Goal: Task Accomplishment & Management: Complete application form

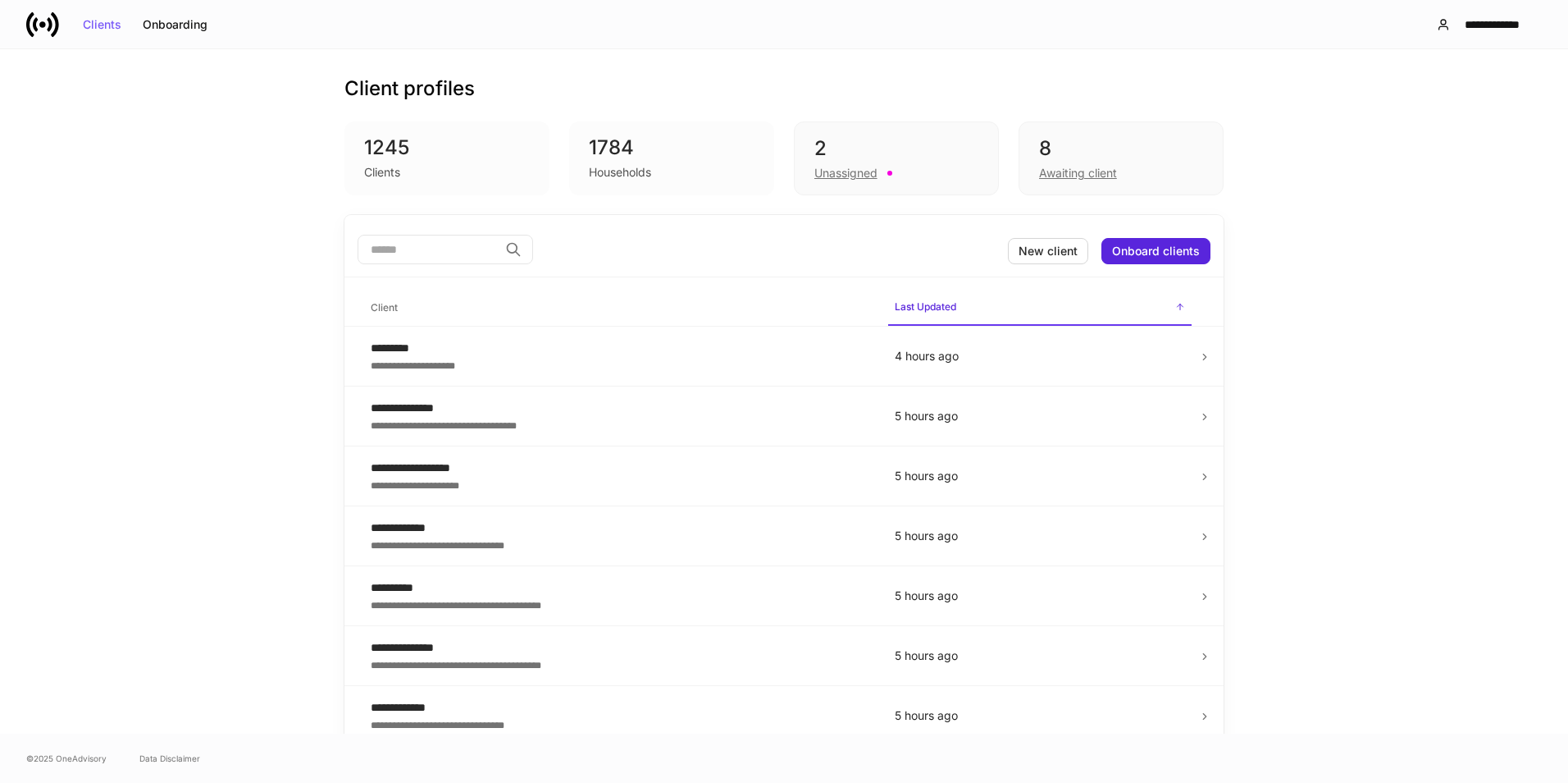
click at [1110, 149] on div "8" at bounding box center [1121, 148] width 164 height 26
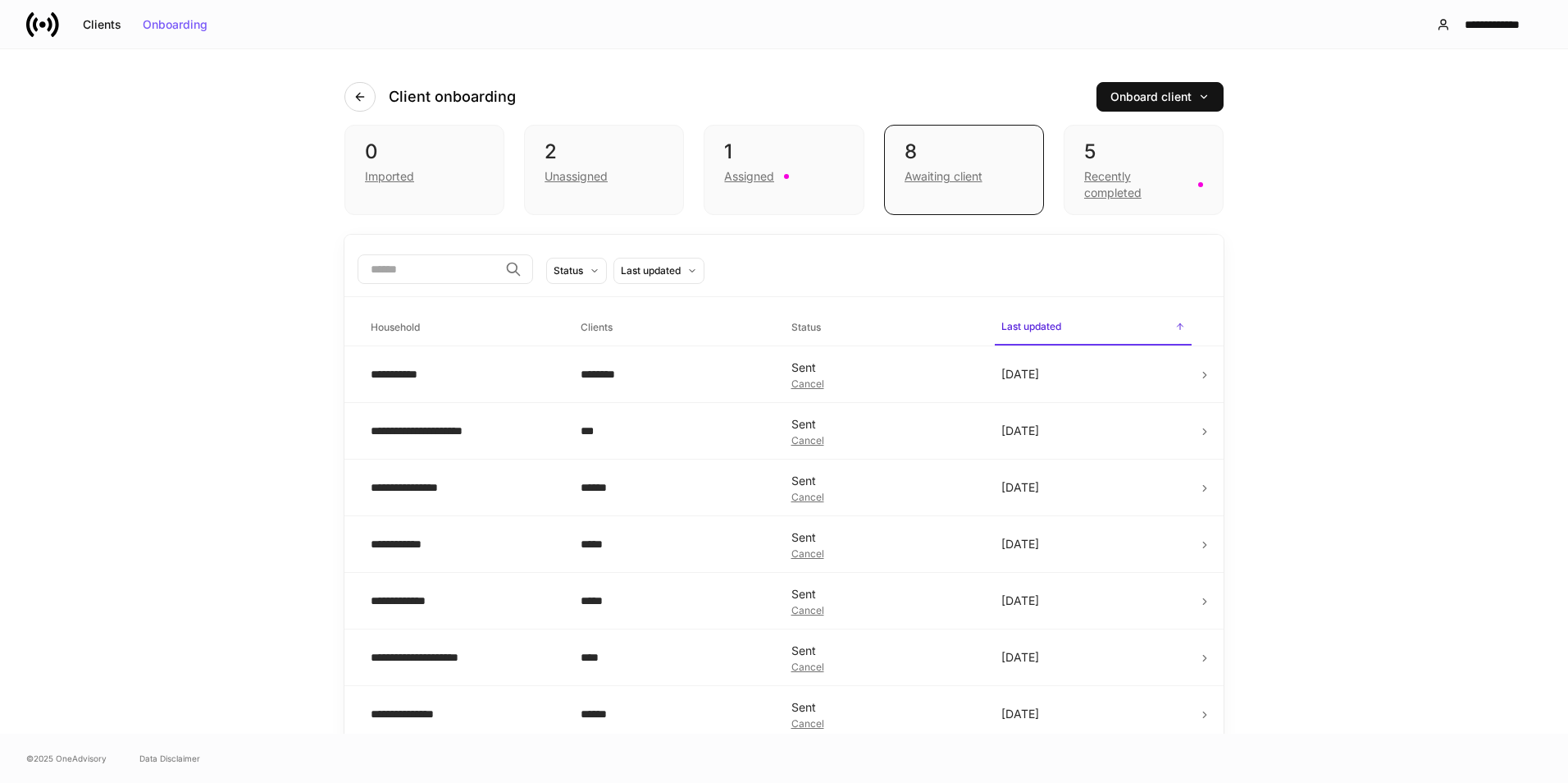
click at [1127, 145] on div "5" at bounding box center [1143, 151] width 119 height 26
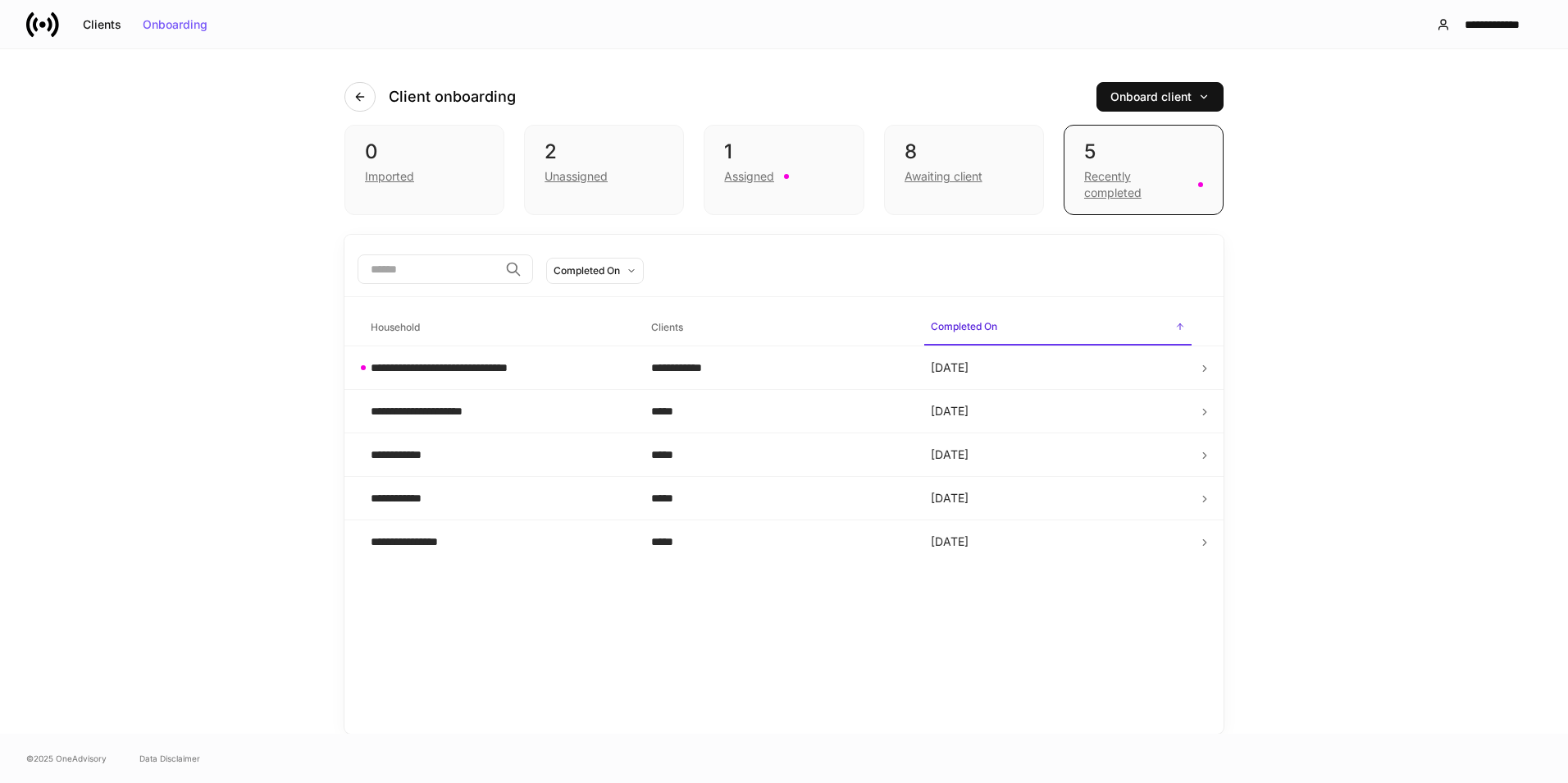
click at [971, 149] on div "8" at bounding box center [964, 151] width 119 height 26
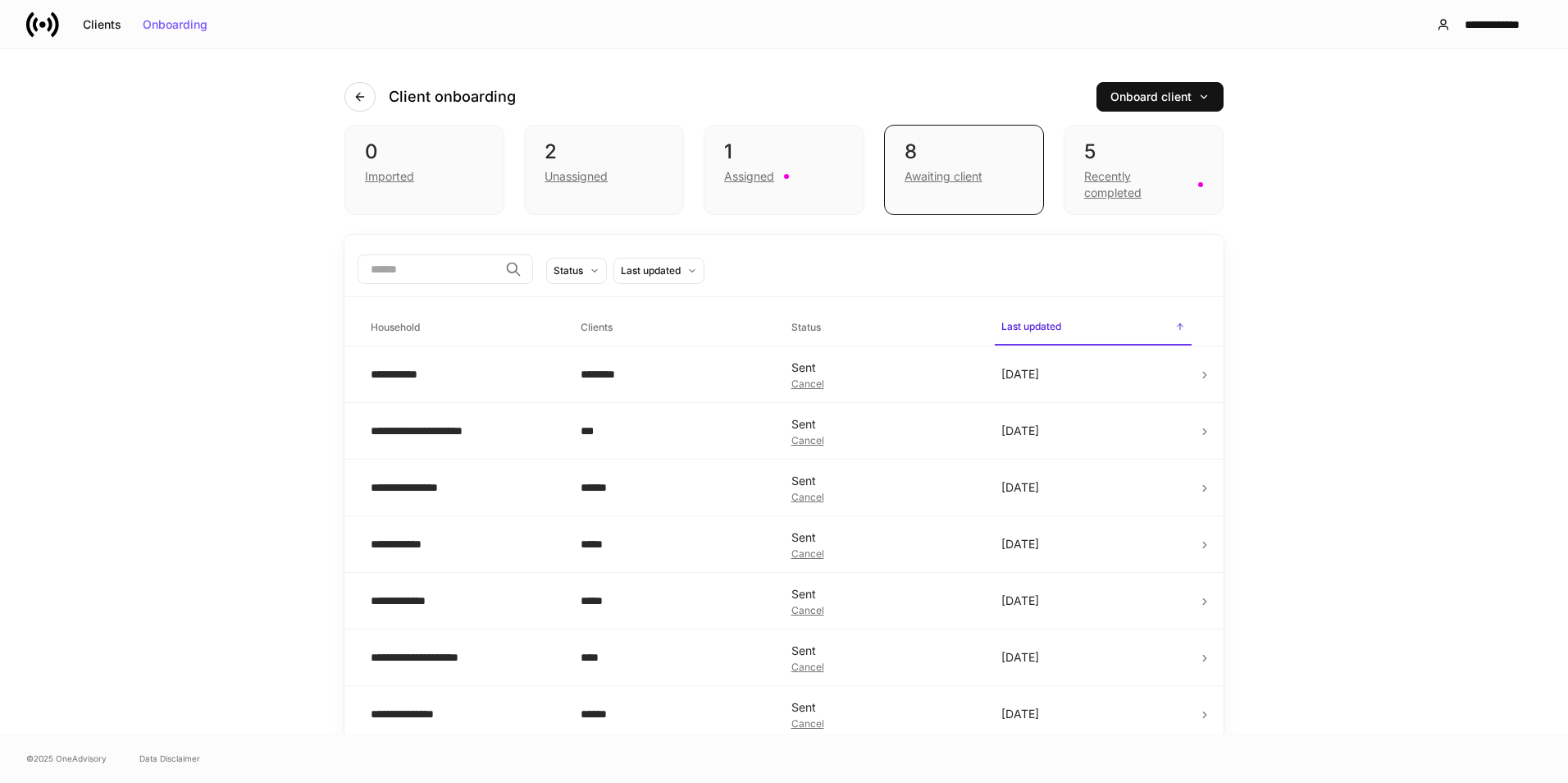
click at [807, 132] on div "1 Assigned" at bounding box center [784, 170] width 160 height 90
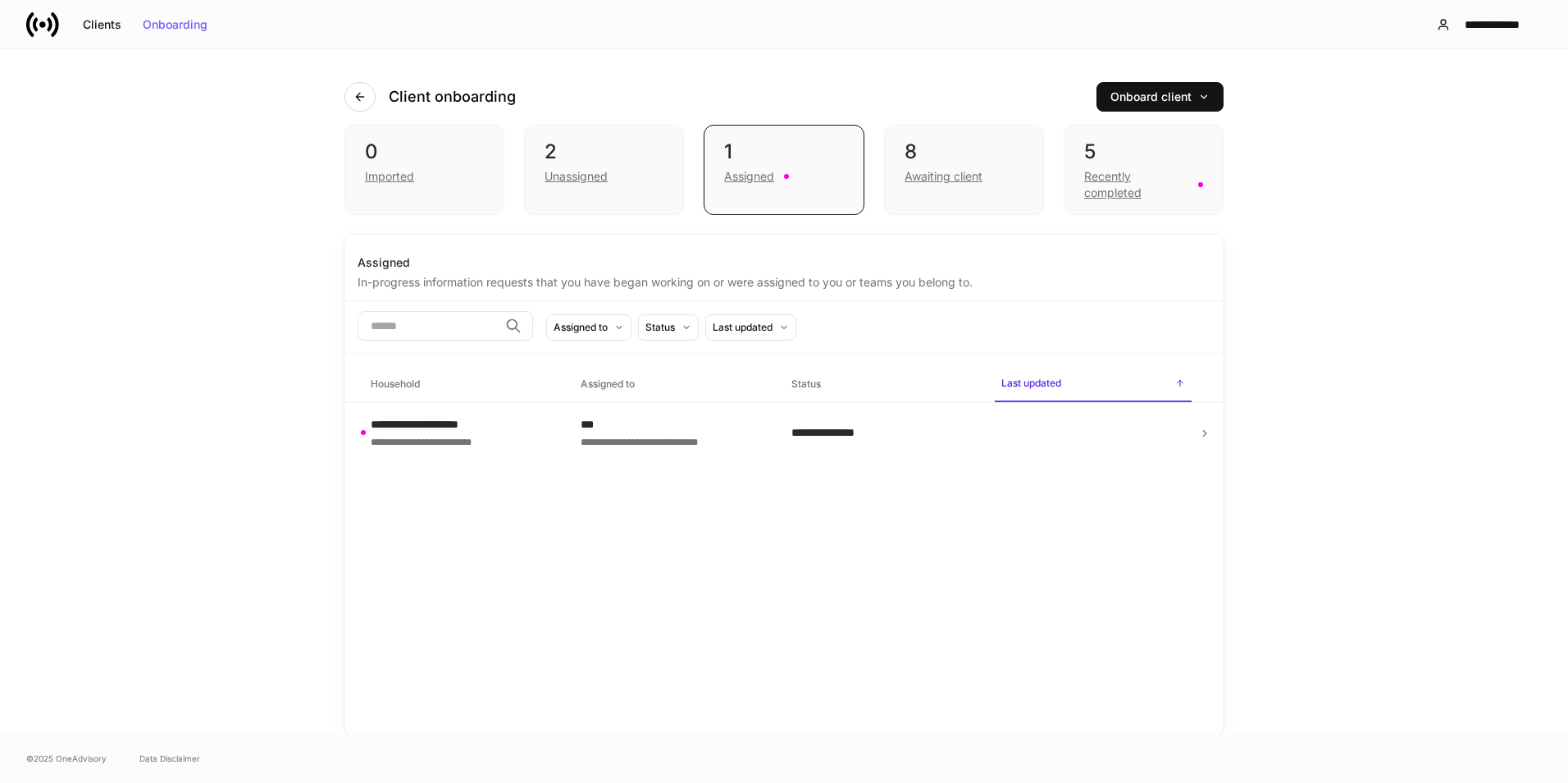
click at [1009, 441] on button "button" at bounding box center [1016, 432] width 30 height 26
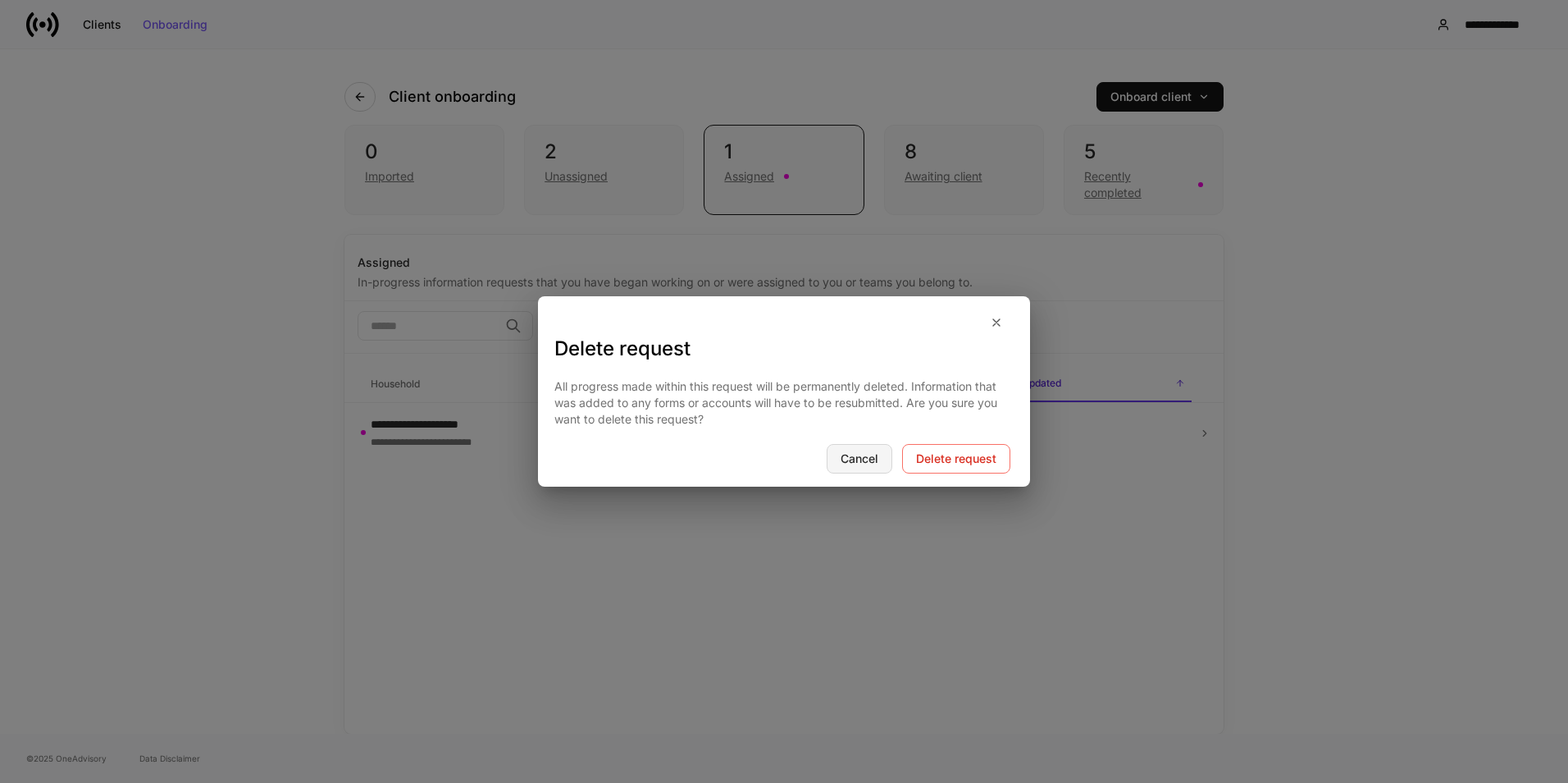
click at [840, 465] on button "Cancel" at bounding box center [859, 458] width 66 height 30
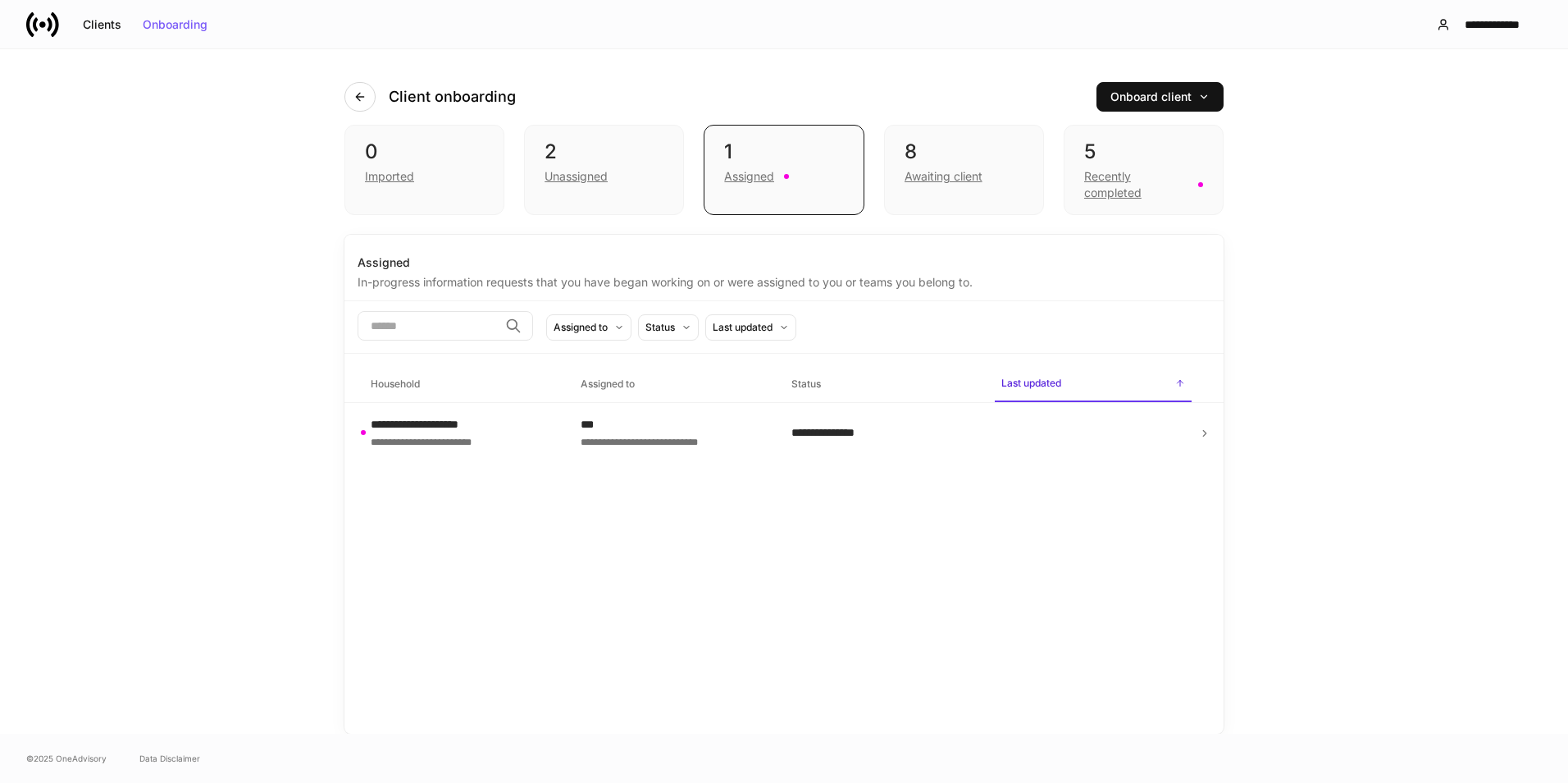
click at [1184, 432] on div at bounding box center [1093, 432] width 184 height 26
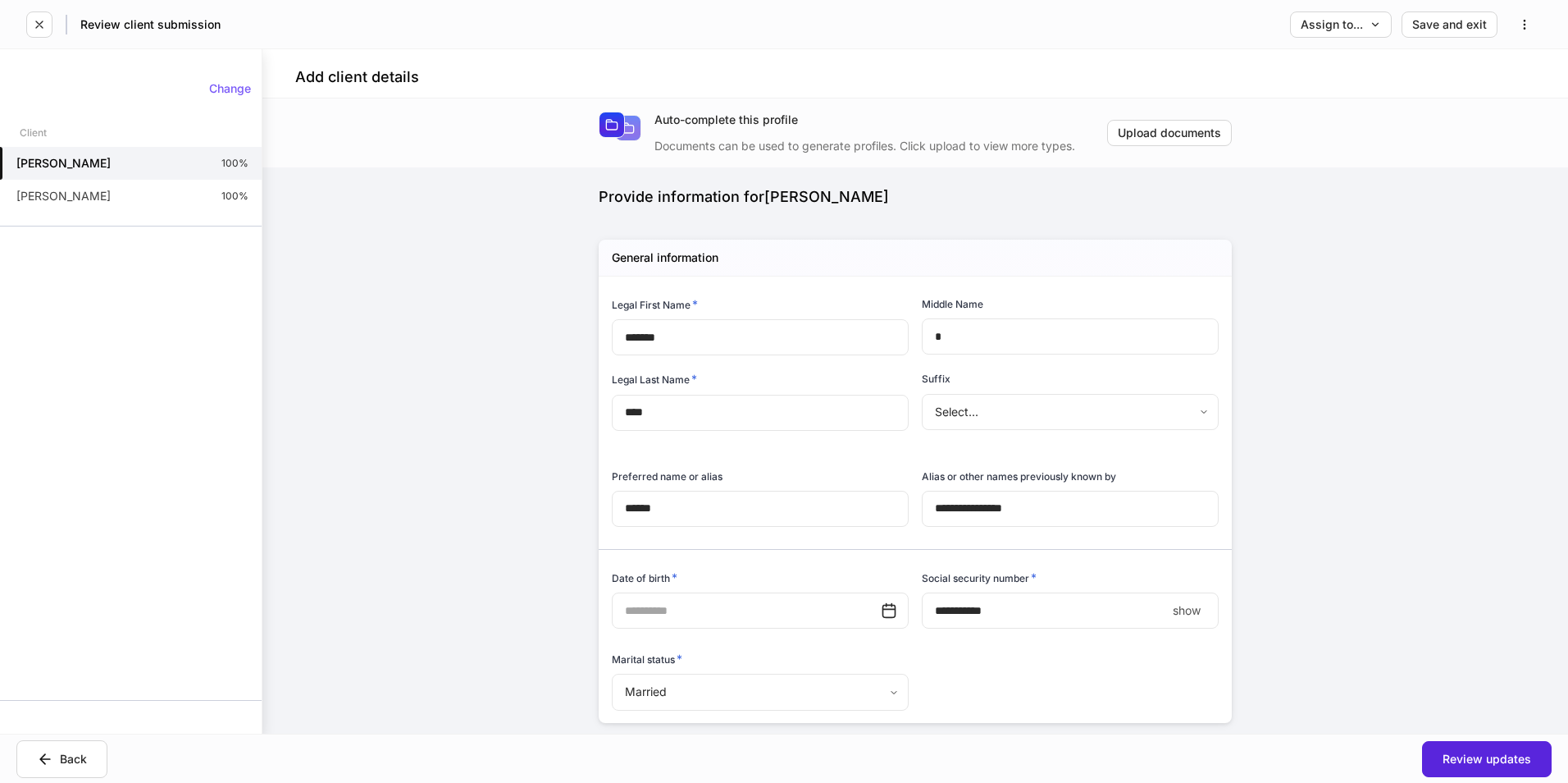
type input "**********"
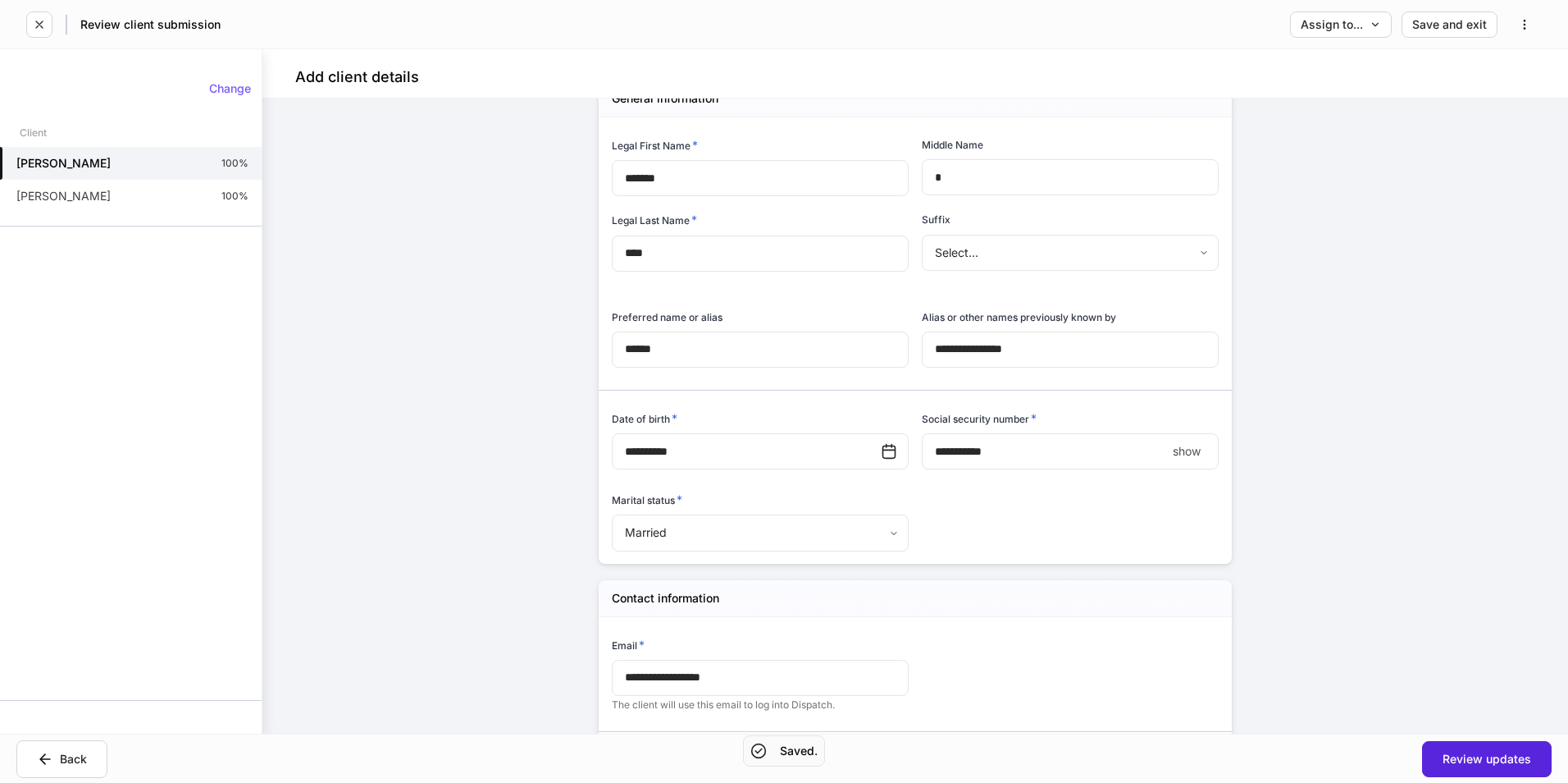
scroll to position [164, 0]
click at [1188, 448] on p "show" at bounding box center [1187, 446] width 28 height 16
type input "**********"
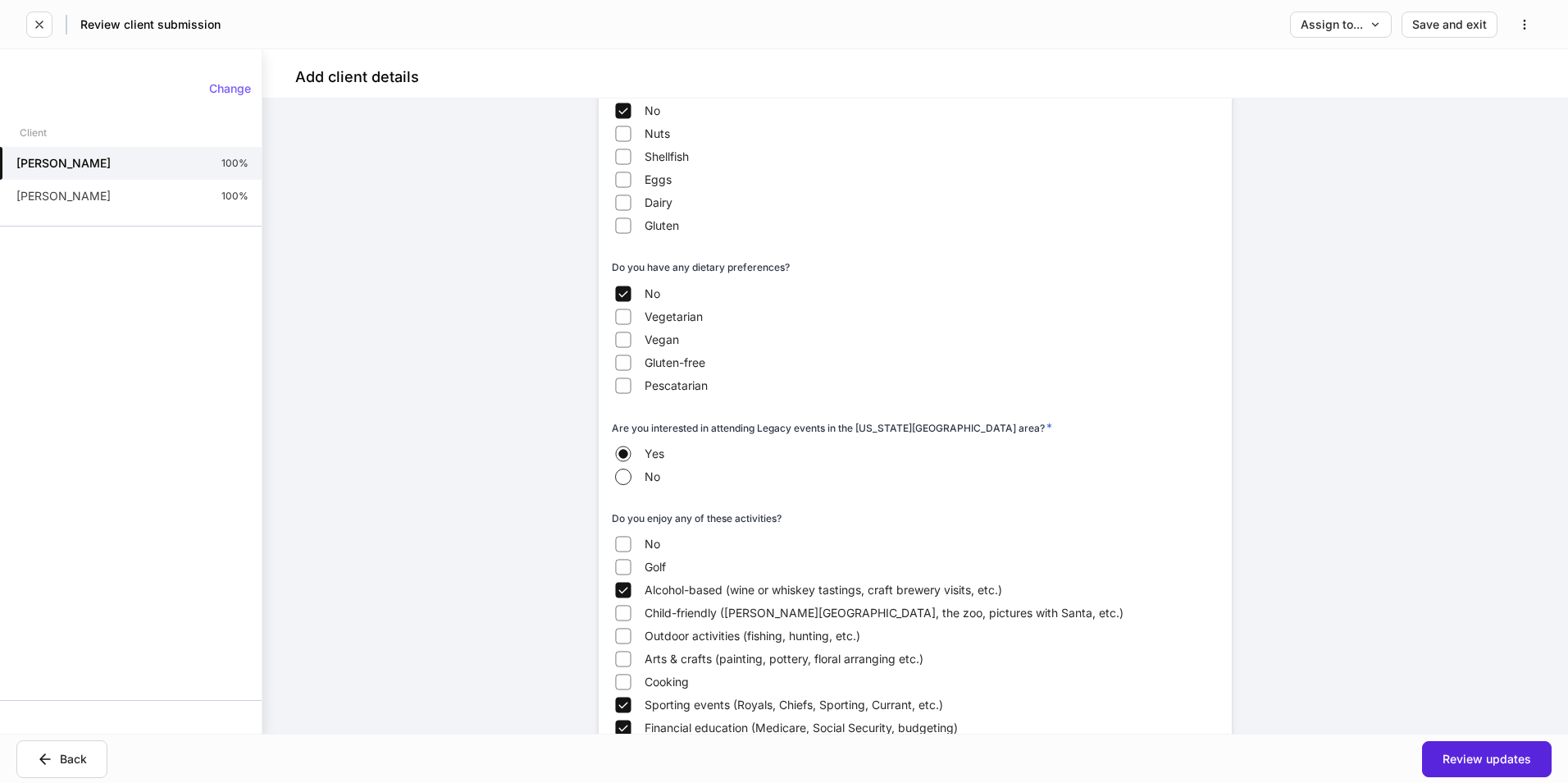
scroll to position [2496, 0]
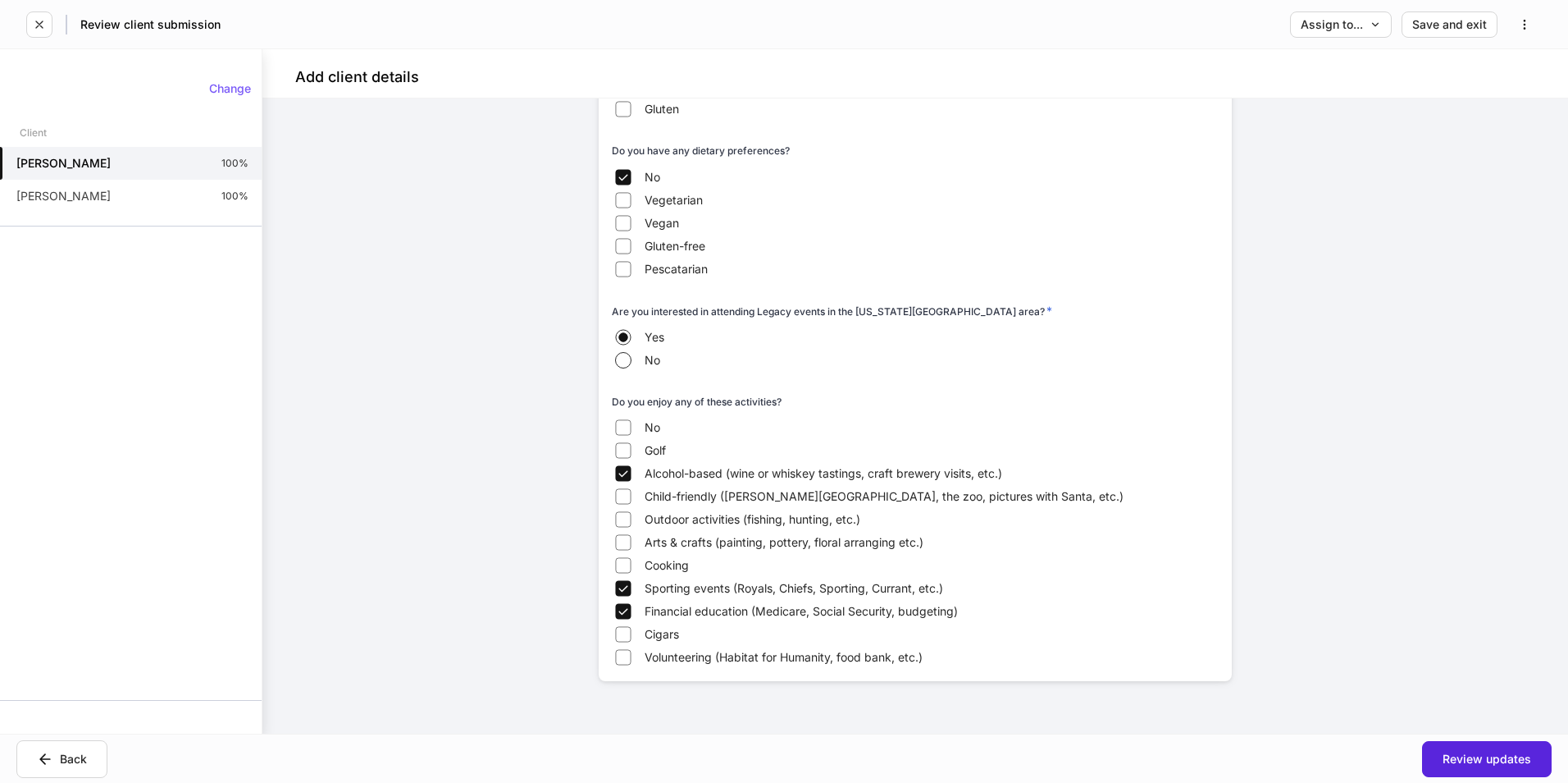
click at [137, 206] on div "Keith Hall 100%" at bounding box center [130, 196] width 262 height 32
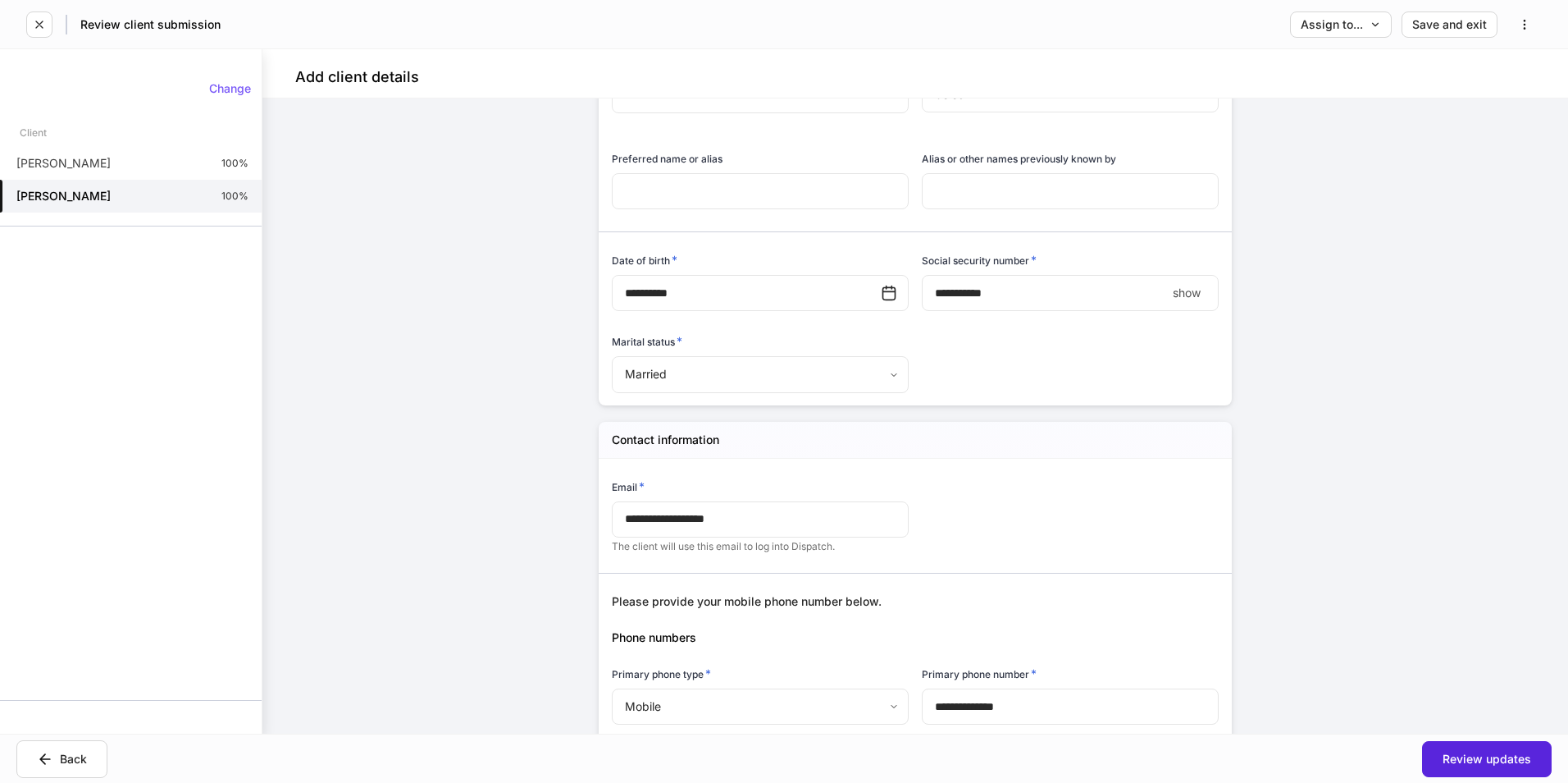
scroll to position [410, 0]
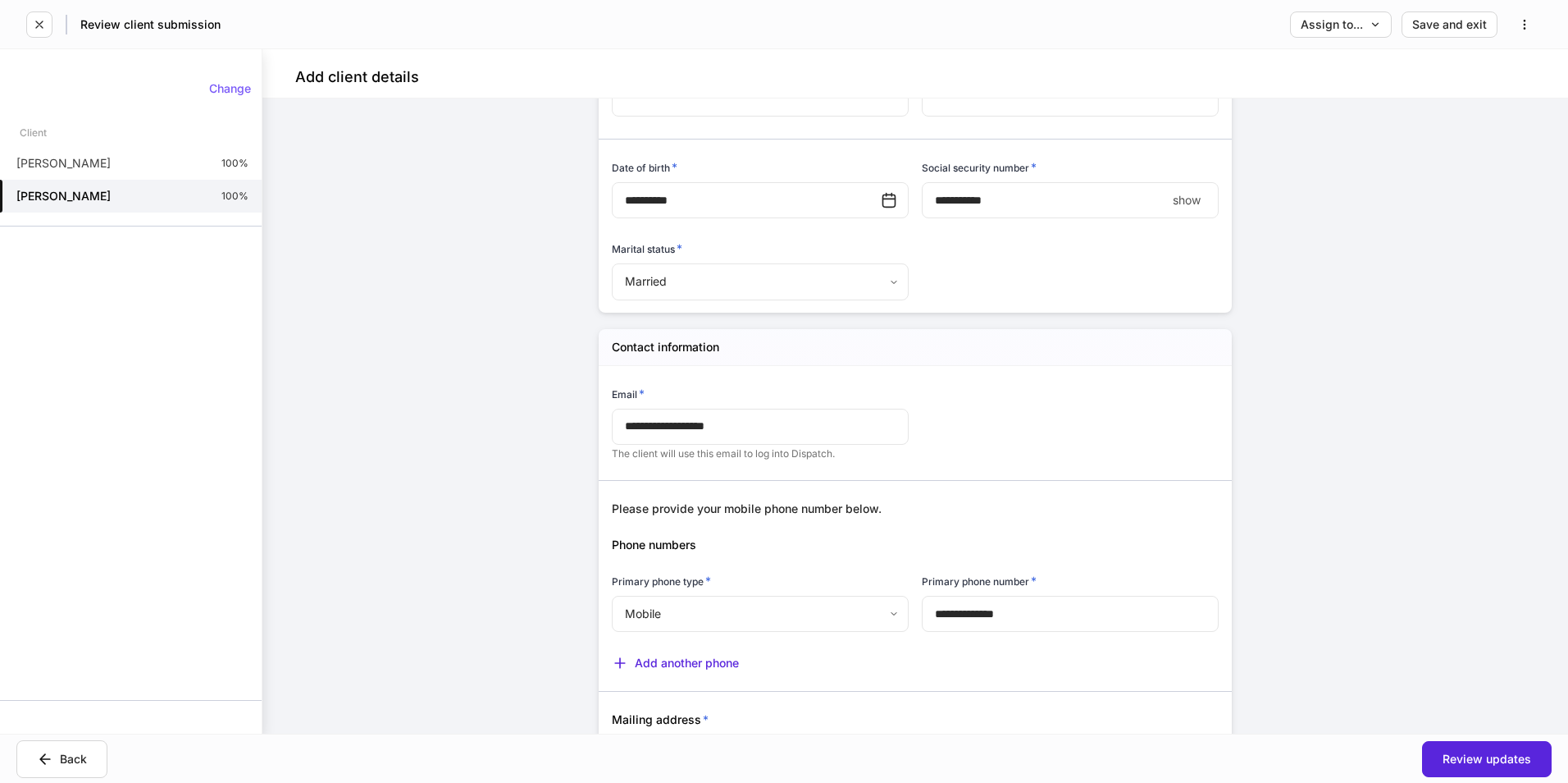
click at [1189, 202] on p "show" at bounding box center [1187, 200] width 28 height 16
type input "**********"
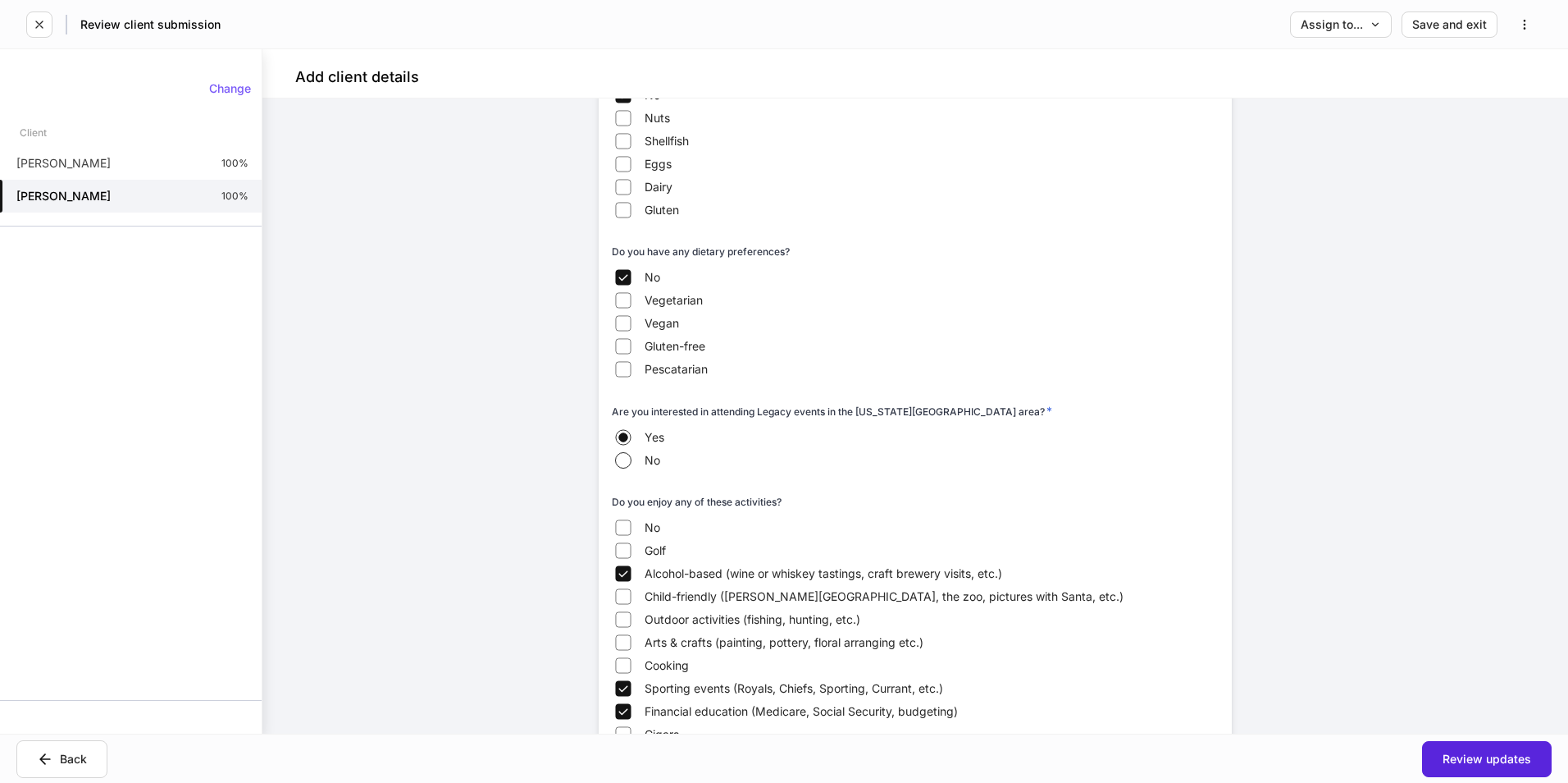
scroll to position [2668, 0]
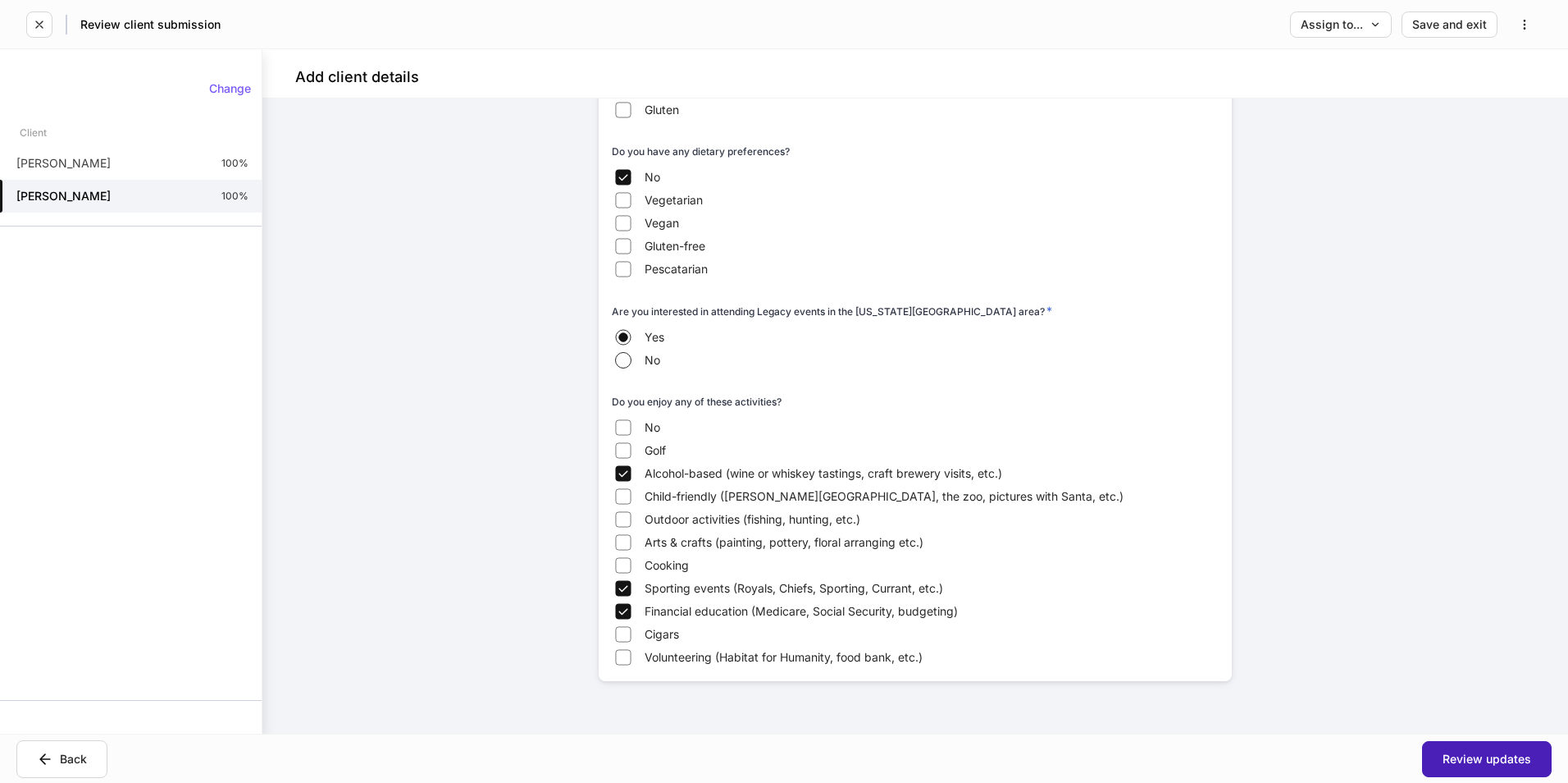
click at [1463, 751] on button "Review updates" at bounding box center [1487, 759] width 130 height 36
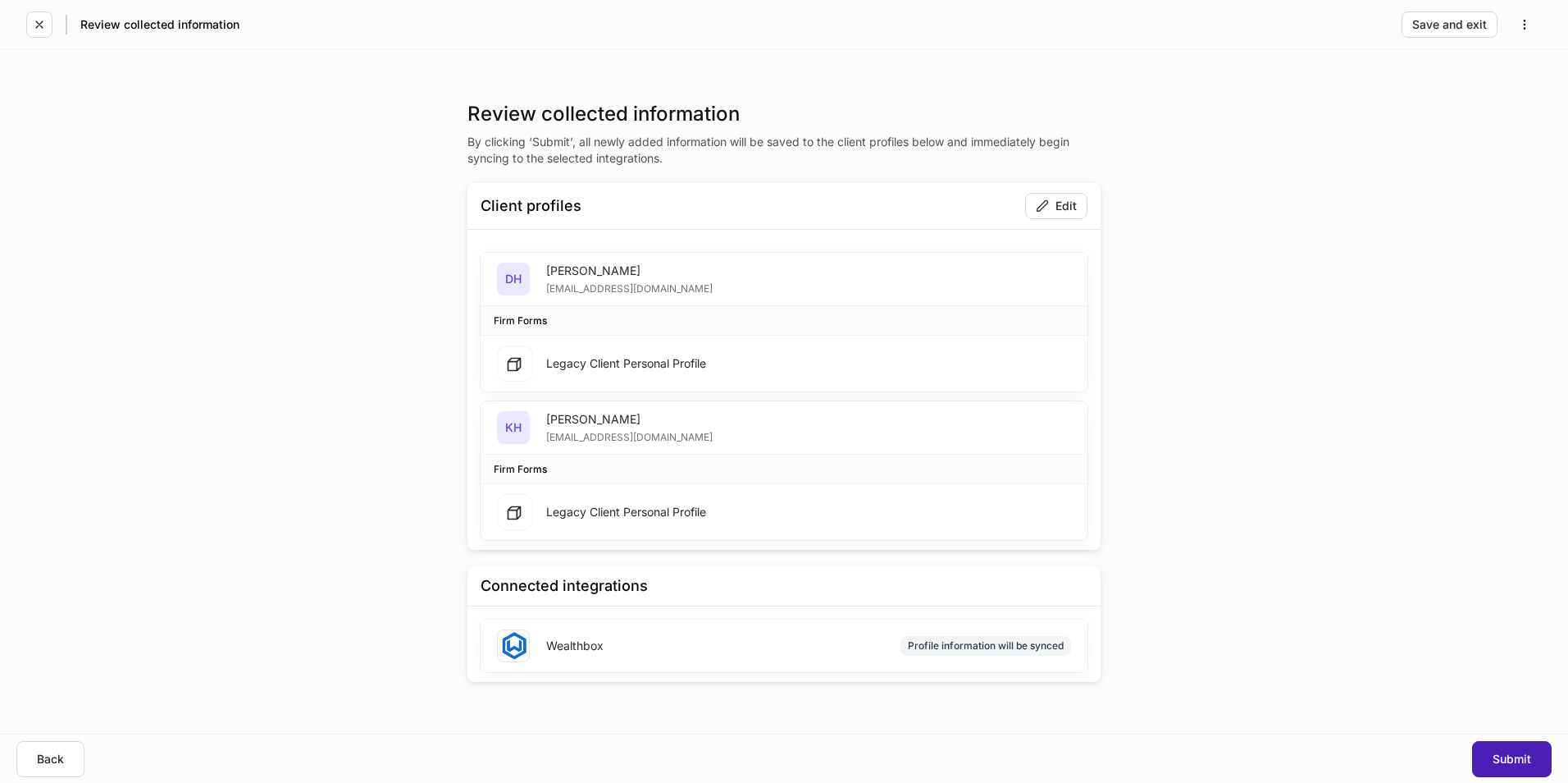
click at [1522, 772] on button "Submit" at bounding box center [1511, 759] width 79 height 36
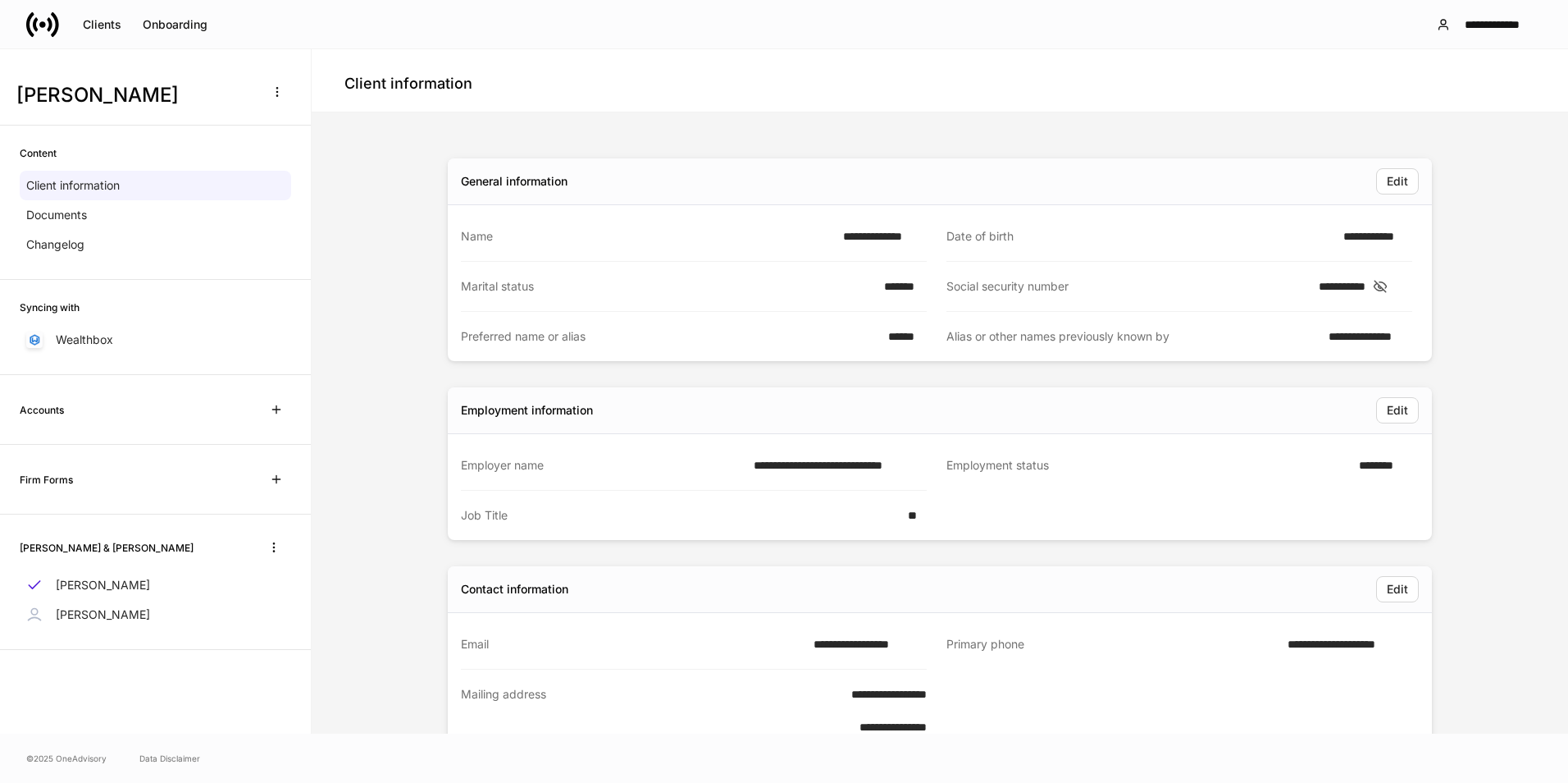
click at [1386, 284] on icon at bounding box center [1380, 286] width 13 height 12
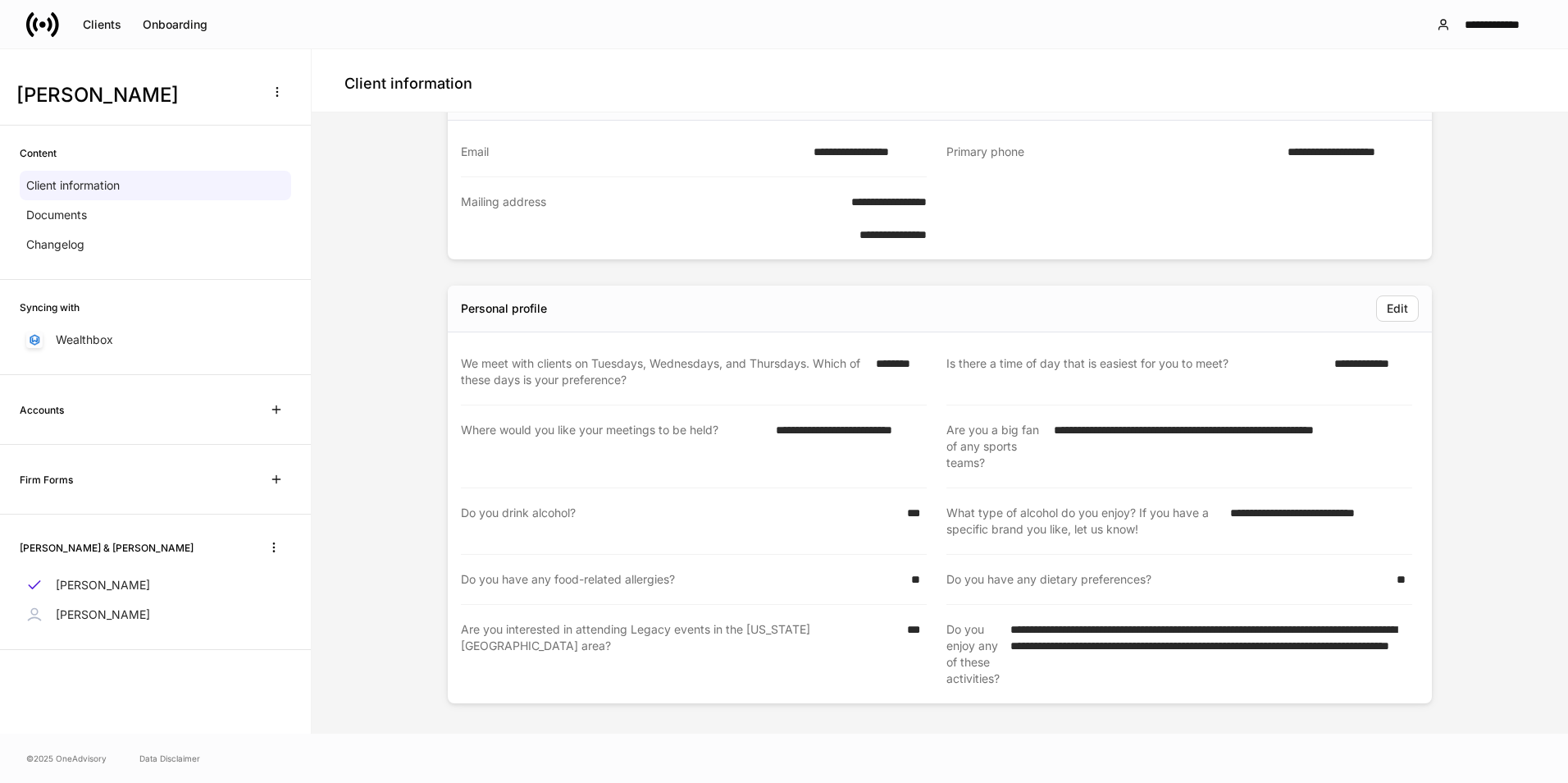
scroll to position [495, 0]
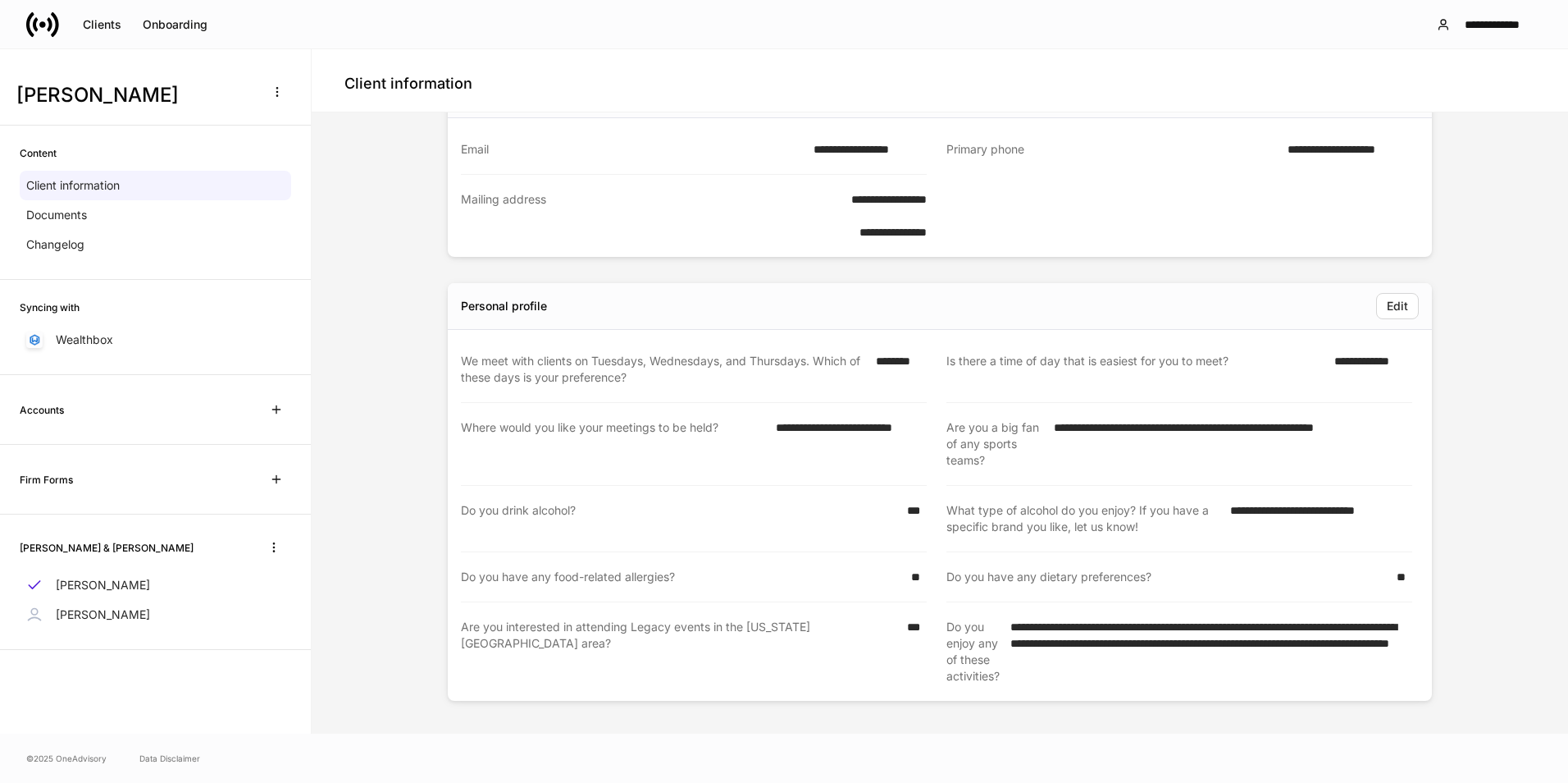
click at [69, 611] on p "Keith Hall" at bounding box center [103, 615] width 94 height 16
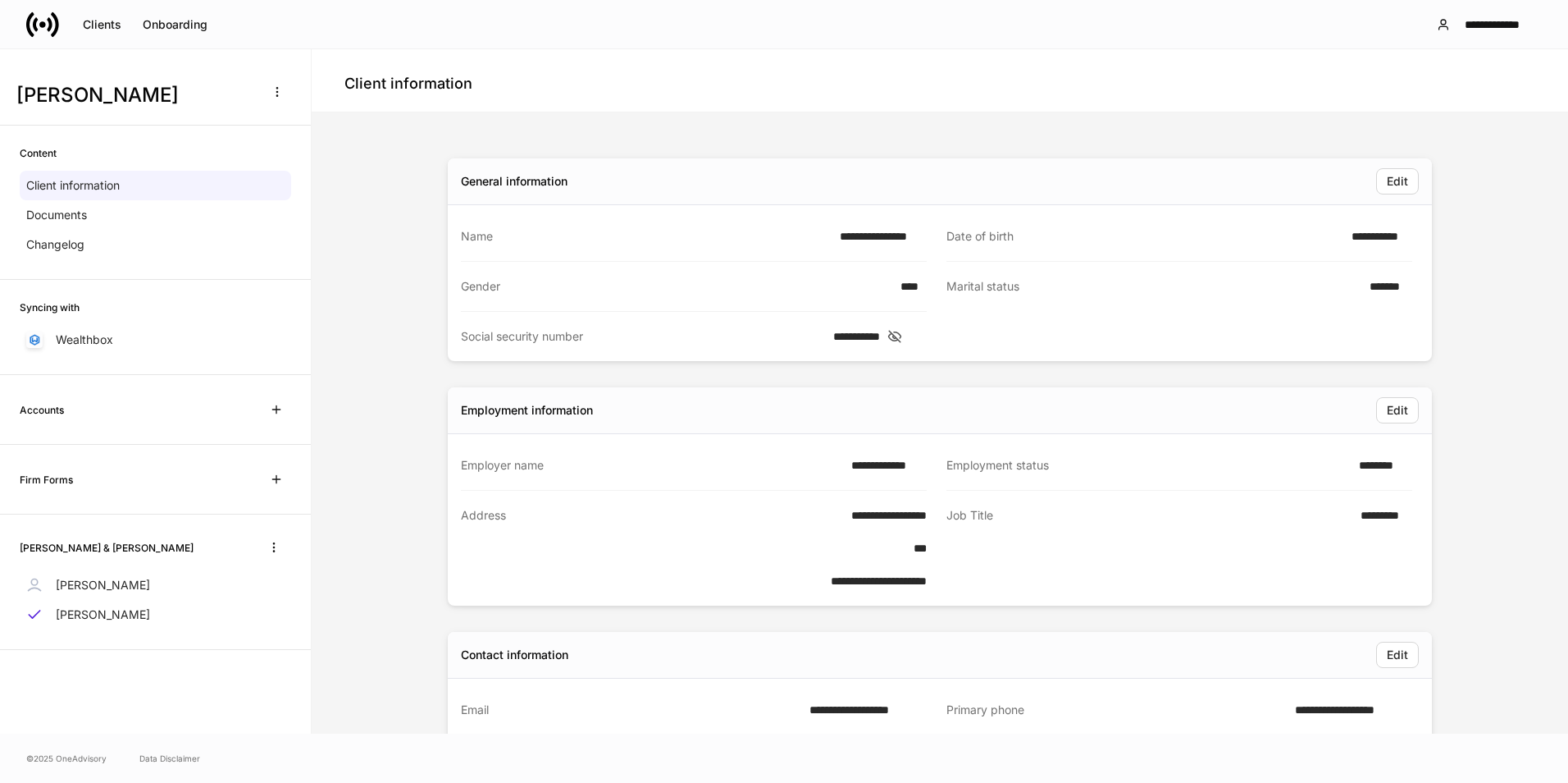
click at [903, 334] on icon at bounding box center [895, 337] width 16 height 14
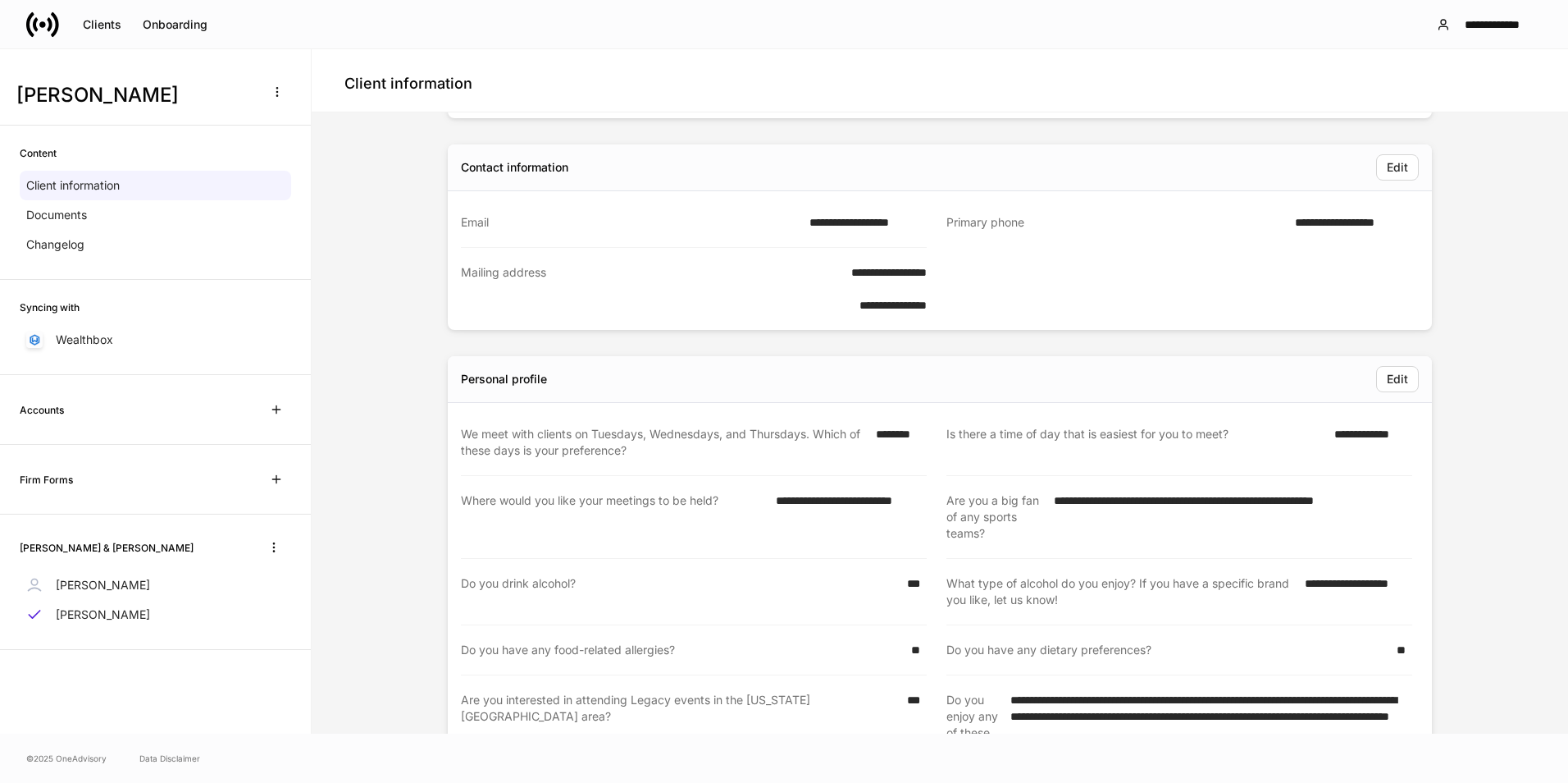
scroll to position [492, 0]
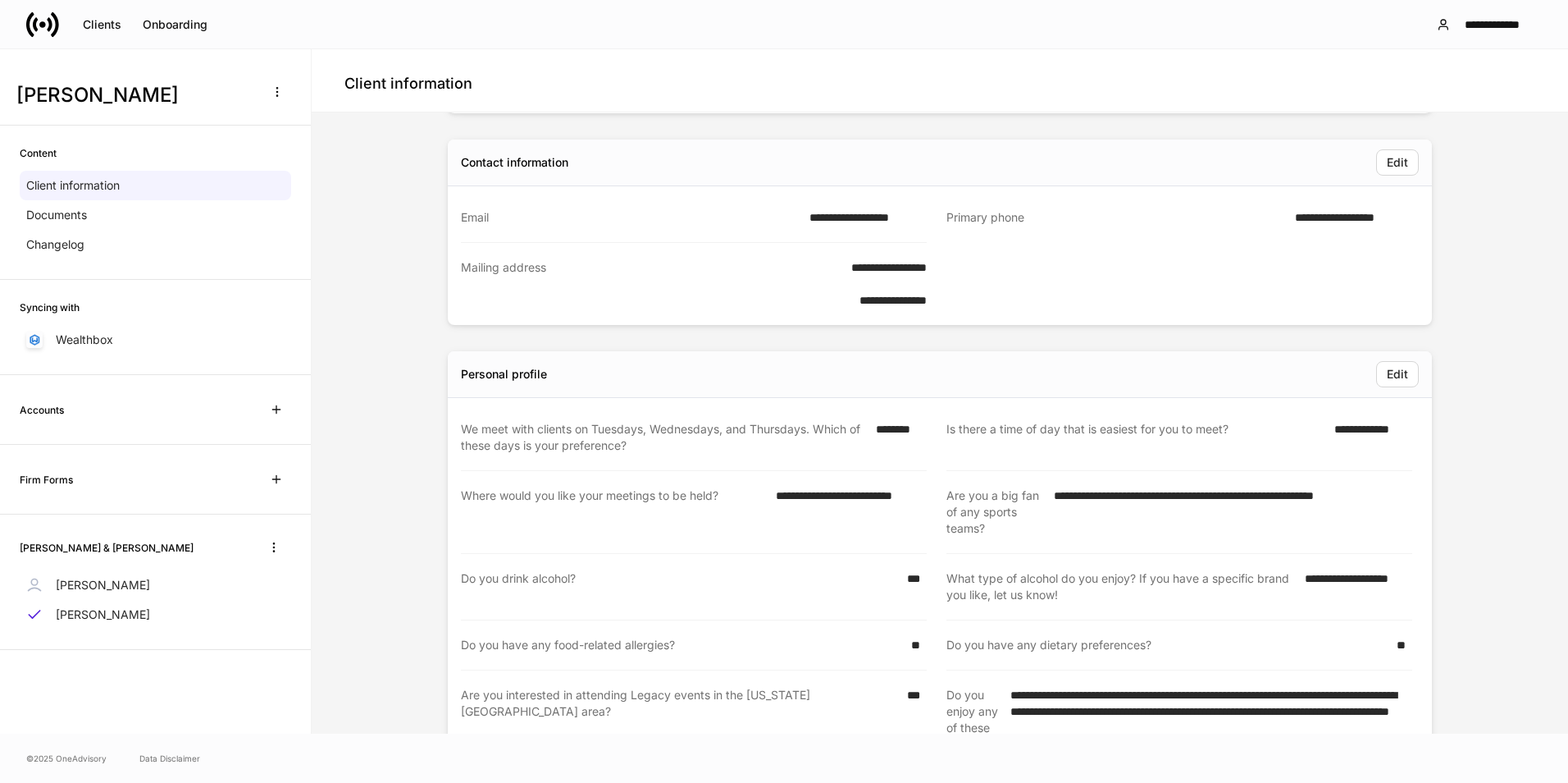
drag, startPoint x: 104, startPoint y: 584, endPoint x: 112, endPoint y: 585, distance: 8.1
click at [104, 585] on p "Deborah Hall" at bounding box center [103, 585] width 94 height 16
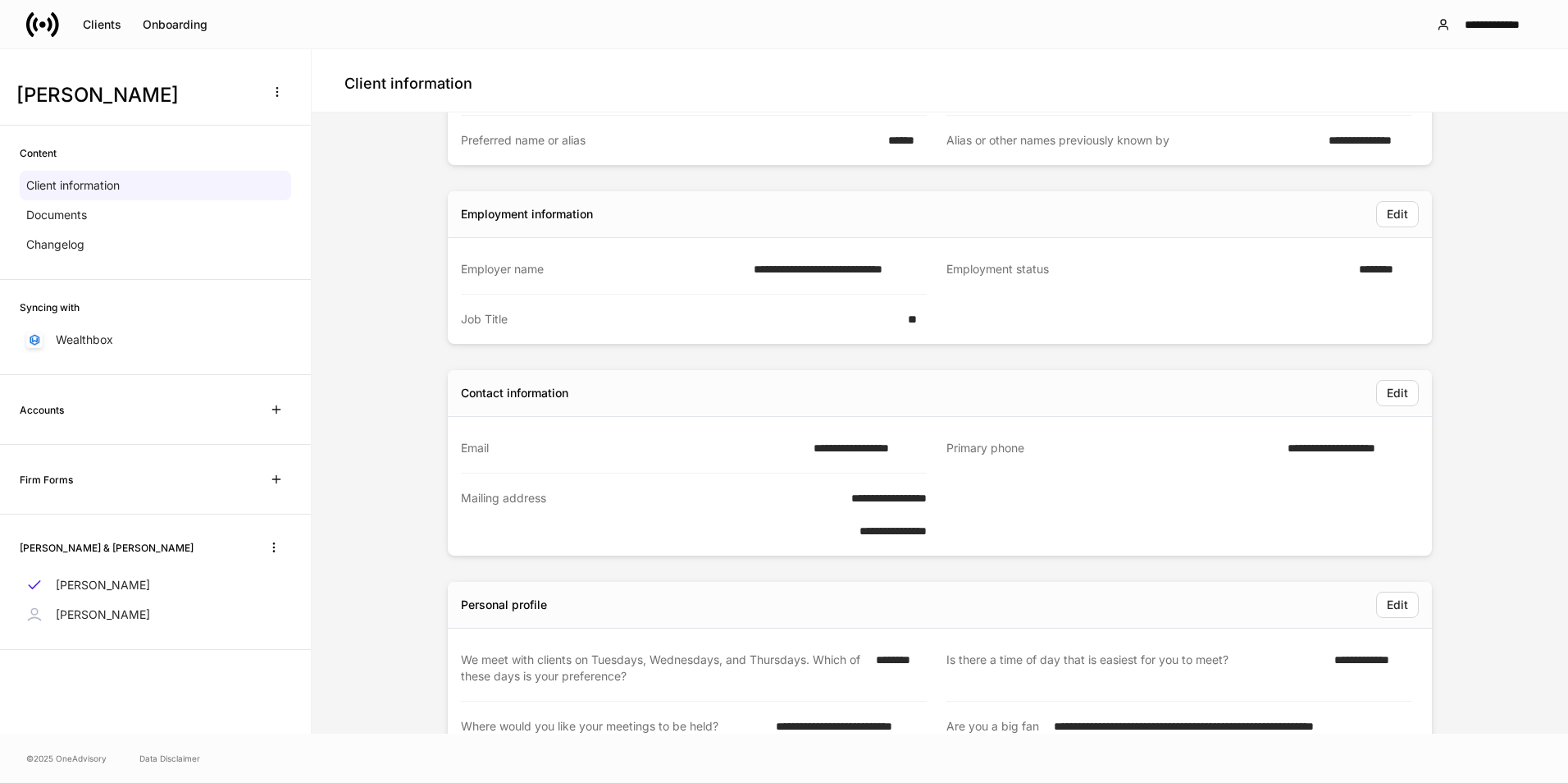
scroll to position [3, 0]
